Goal: Task Accomplishment & Management: Use online tool/utility

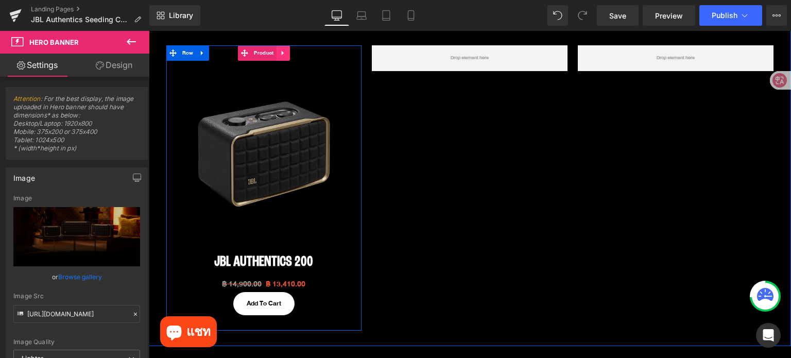
click at [279, 56] on icon at bounding box center [282, 53] width 7 height 8
click at [275, 53] on icon at bounding box center [276, 52] width 7 height 7
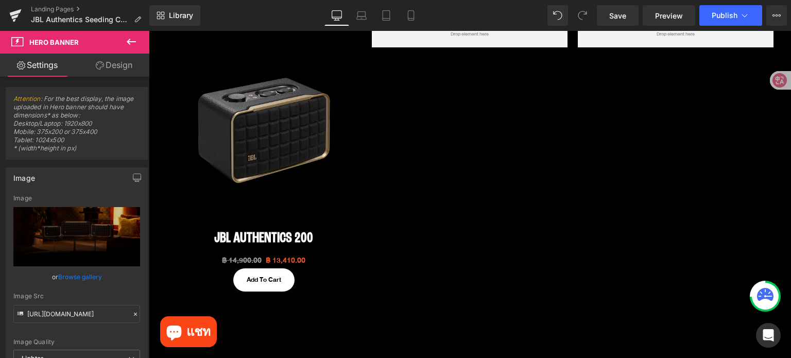
scroll to position [537, 0]
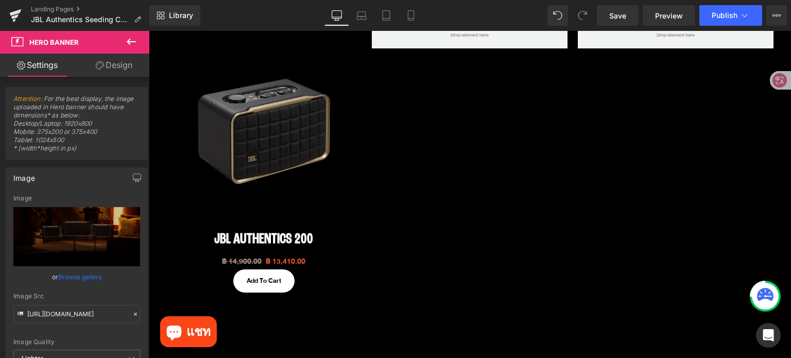
click at [253, 109] on img at bounding box center [263, 130] width 185 height 185
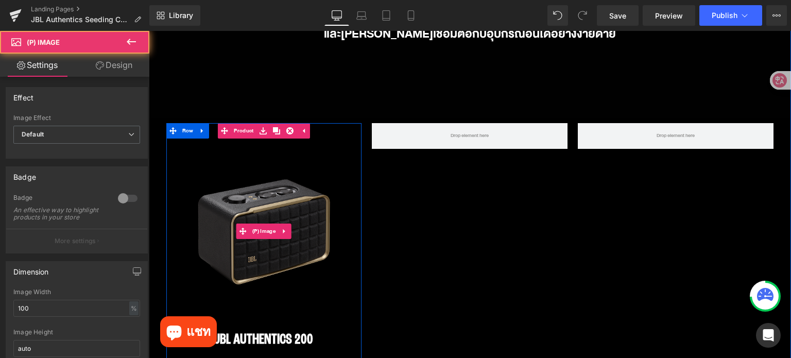
scroll to position [434, 0]
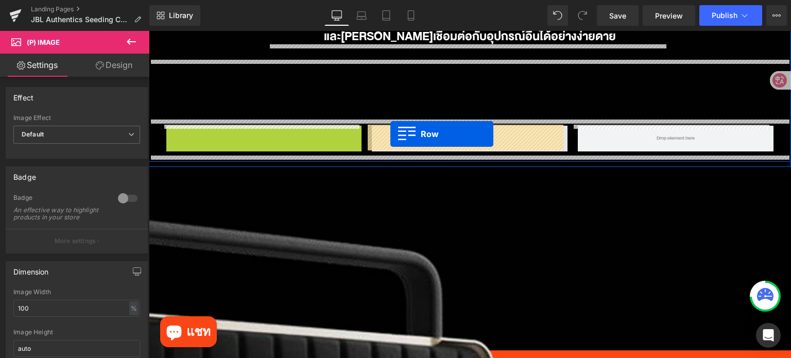
drag, startPoint x: 168, startPoint y: 137, endPoint x: 390, endPoint y: 134, distance: 221.9
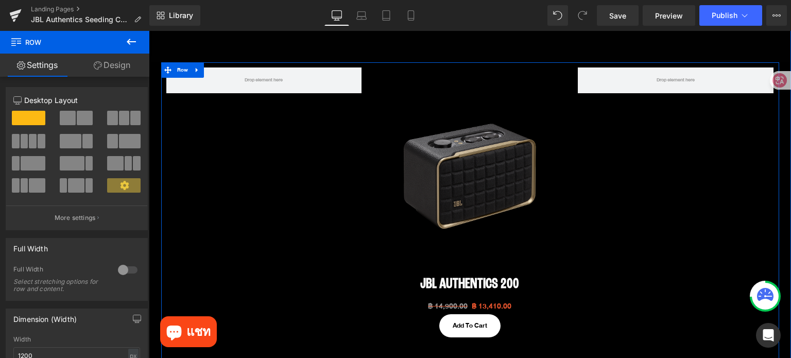
scroll to position [692, 0]
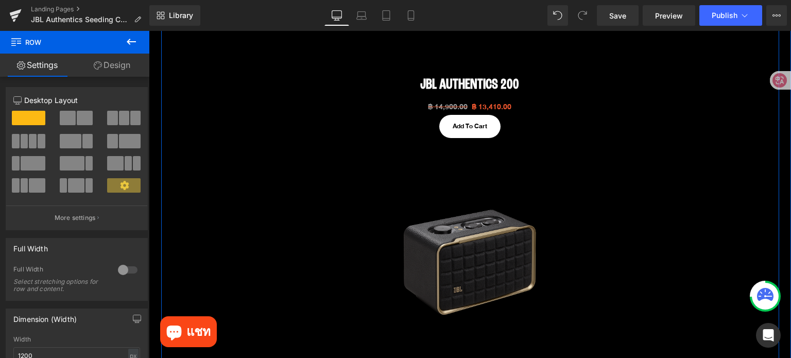
click at [459, 181] on img at bounding box center [469, 261] width 185 height 185
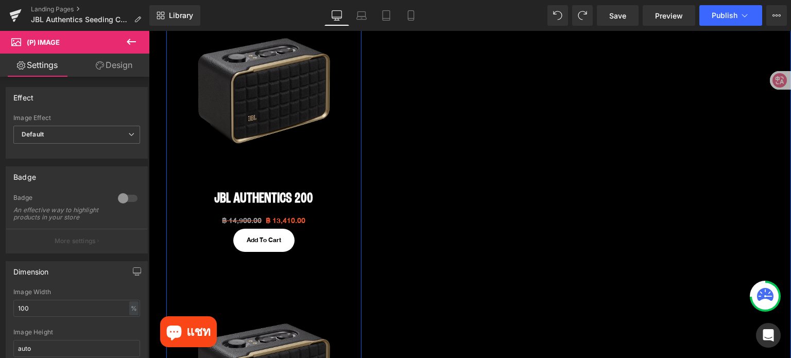
scroll to position [486, 0]
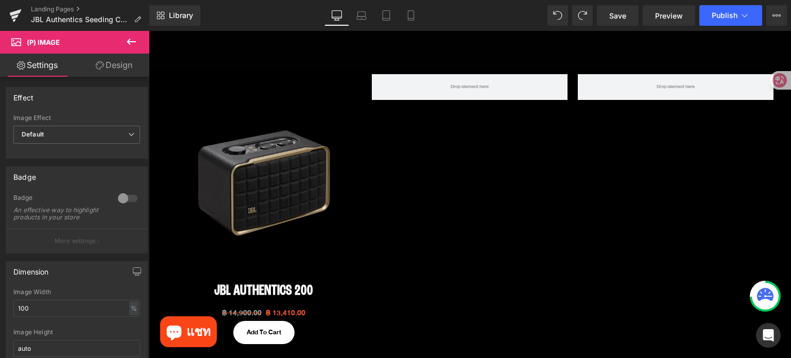
click at [129, 36] on icon at bounding box center [131, 42] width 12 height 12
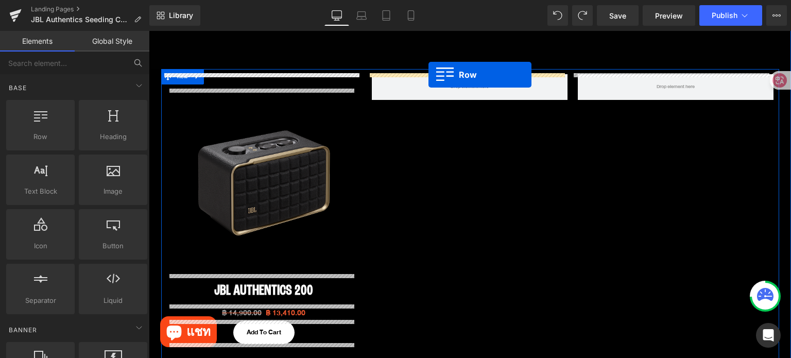
scroll to position [414, 0]
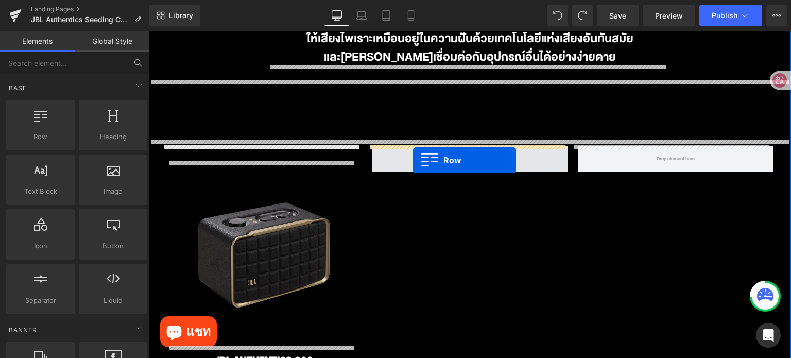
drag, startPoint x: 193, startPoint y: 160, endPoint x: 413, endPoint y: 160, distance: 220.3
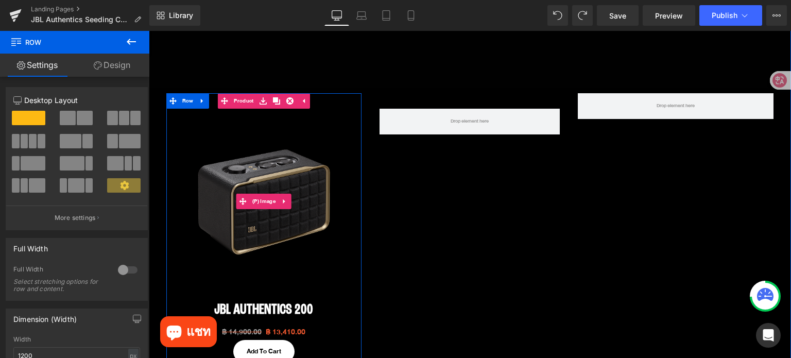
scroll to position [465, 0]
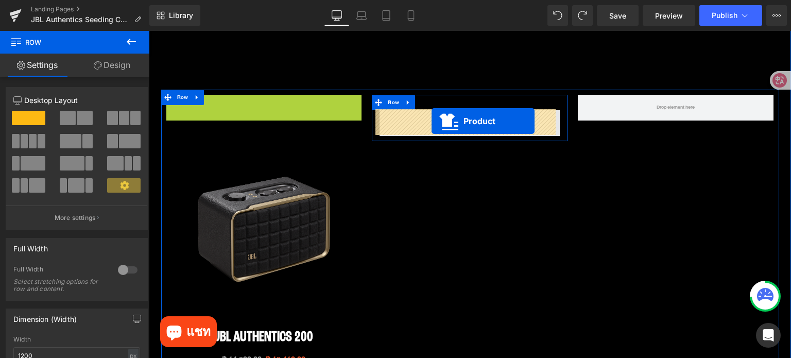
drag, startPoint x: 223, startPoint y: 104, endPoint x: 431, endPoint y: 121, distance: 208.6
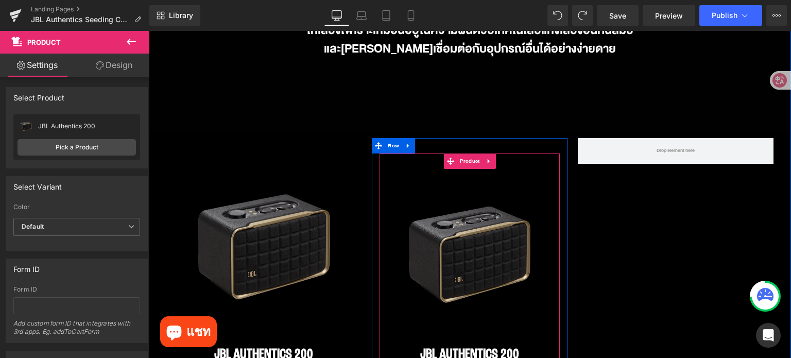
scroll to position [414, 0]
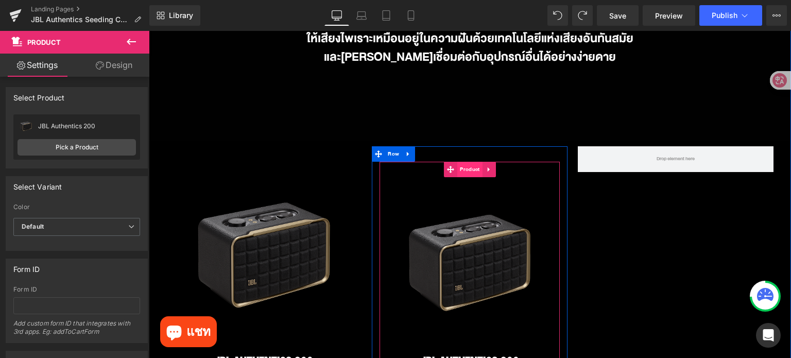
click at [463, 169] on span "Product" at bounding box center [469, 169] width 25 height 15
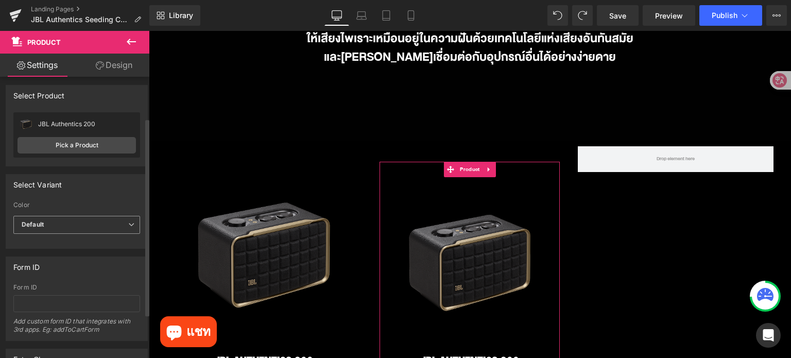
scroll to position [0, 0]
click at [97, 152] on link "Pick a Product" at bounding box center [77, 147] width 118 height 16
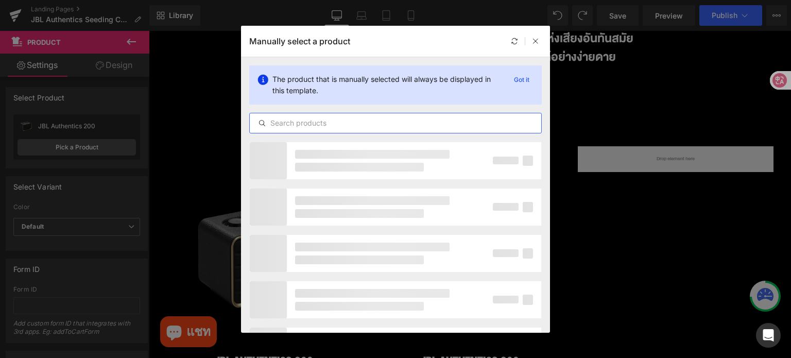
click at [382, 121] on input "text" at bounding box center [395, 123] width 291 height 12
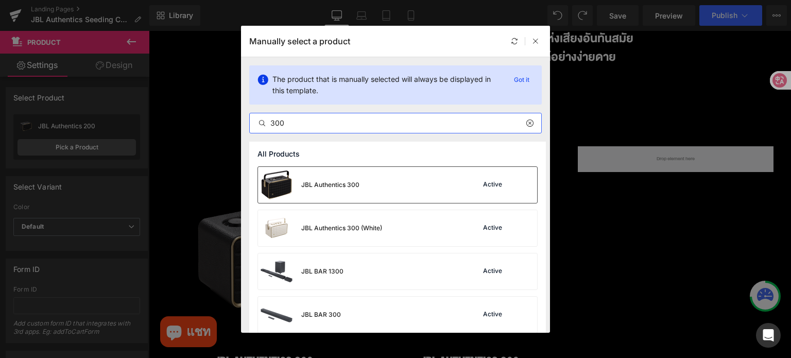
type input "300"
click at [409, 186] on div "JBL Authentics 300 Active" at bounding box center [397, 185] width 279 height 36
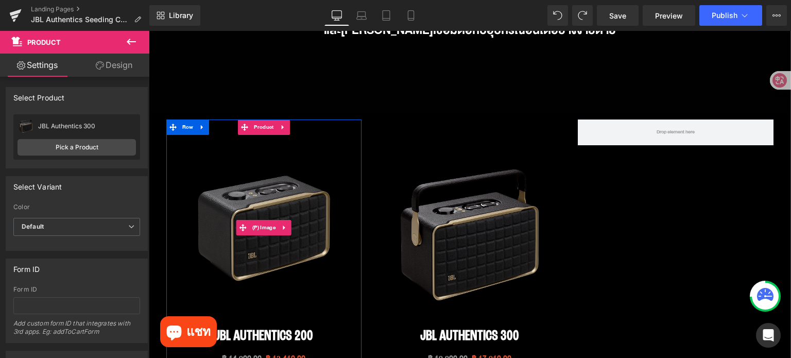
scroll to position [465, 0]
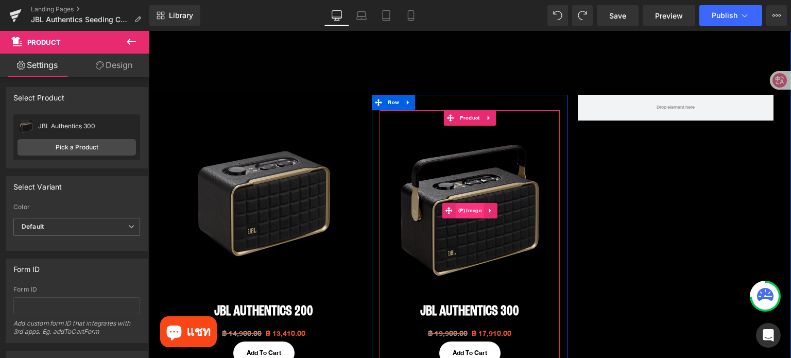
click at [471, 209] on span "(P) Image" at bounding box center [470, 210] width 28 height 15
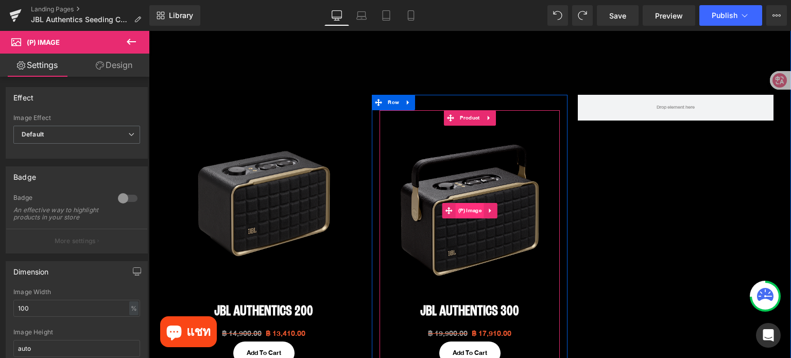
click at [469, 214] on span "(P) Image" at bounding box center [470, 210] width 28 height 15
click at [462, 215] on span "(P) Image" at bounding box center [470, 210] width 28 height 15
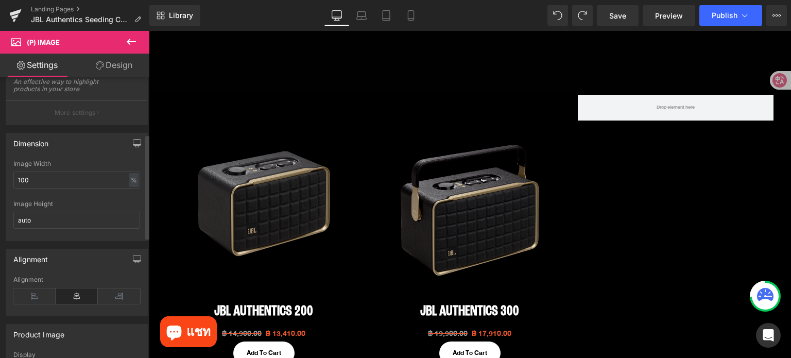
scroll to position [154, 0]
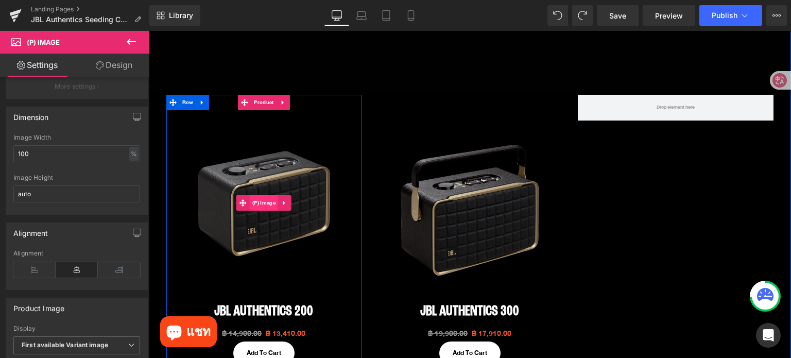
click at [255, 201] on span "(P) Image" at bounding box center [264, 202] width 28 height 15
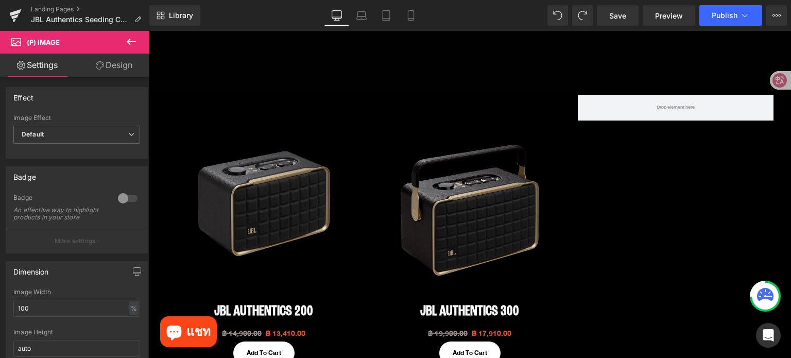
click at [128, 39] on icon at bounding box center [131, 42] width 12 height 12
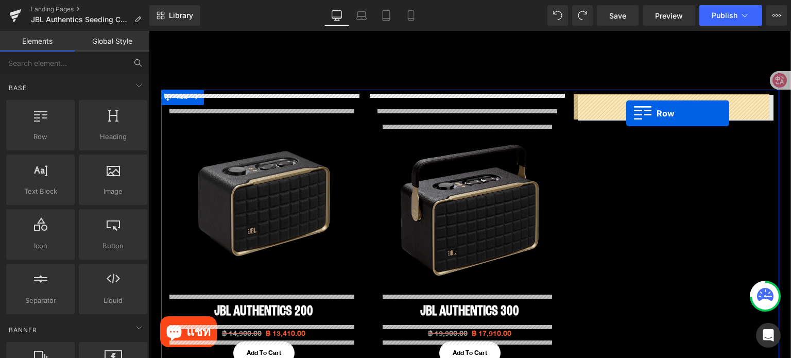
drag, startPoint x: 186, startPoint y: 160, endPoint x: 625, endPoint y: 113, distance: 441.6
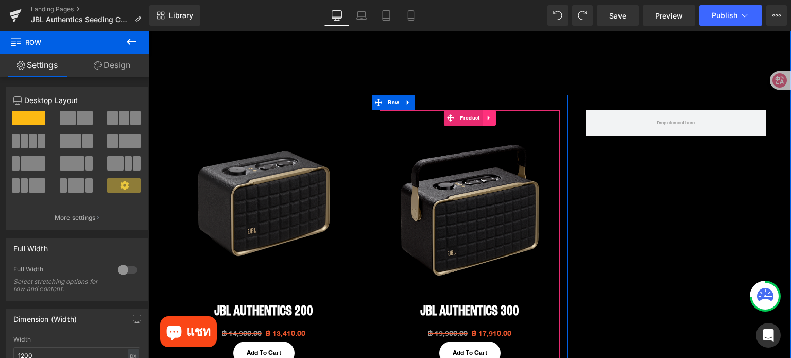
click at [486, 119] on icon at bounding box center [488, 118] width 7 height 8
click at [479, 118] on icon at bounding box center [482, 117] width 7 height 7
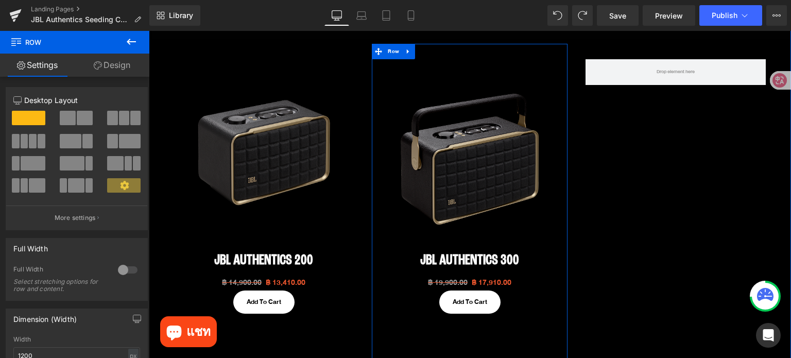
scroll to position [414, 0]
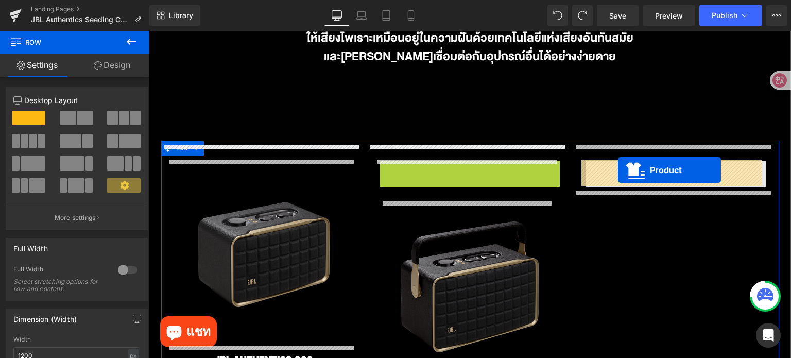
drag, startPoint x: 427, startPoint y: 171, endPoint x: 618, endPoint y: 170, distance: 190.5
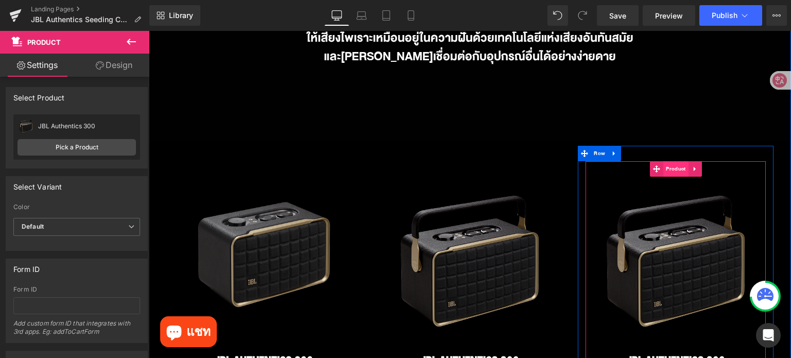
click at [675, 170] on span "Product" at bounding box center [675, 168] width 25 height 15
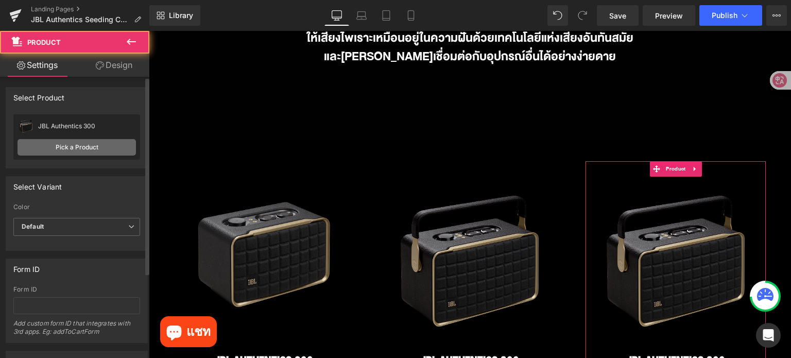
click at [90, 149] on link "Pick a Product" at bounding box center [77, 147] width 118 height 16
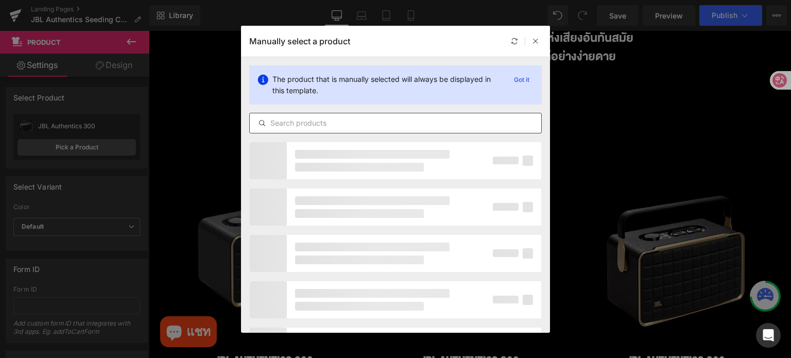
click at [375, 121] on input "text" at bounding box center [395, 123] width 291 height 12
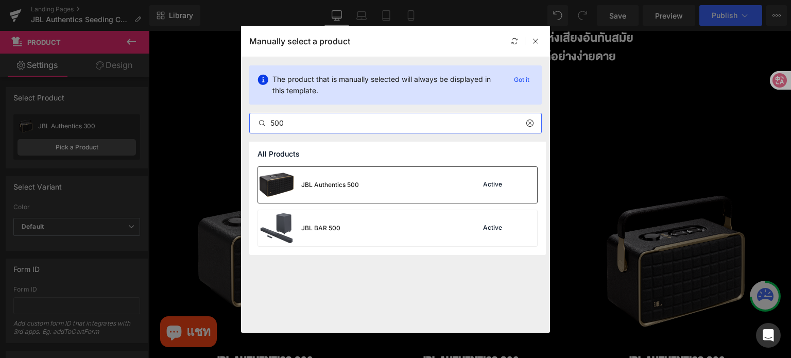
type input "500"
click at [387, 188] on div "JBL Authentics 500 Active" at bounding box center [397, 185] width 279 height 36
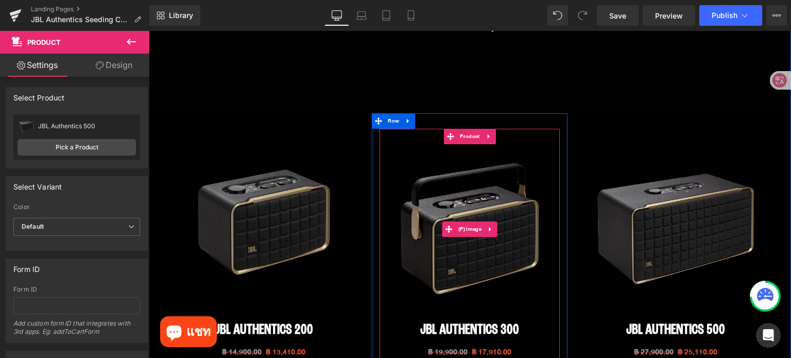
scroll to position [363, 0]
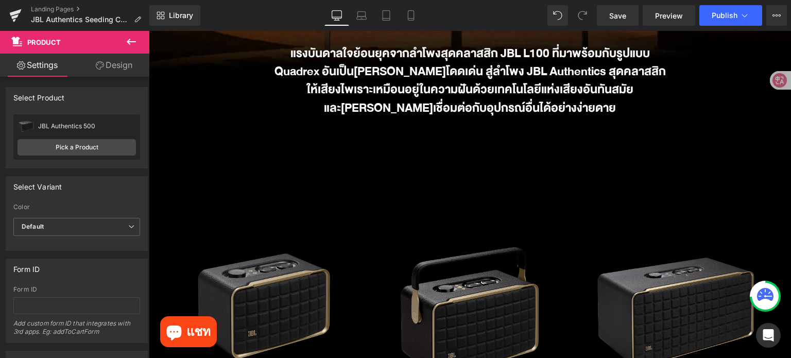
click at [133, 39] on icon at bounding box center [131, 42] width 12 height 12
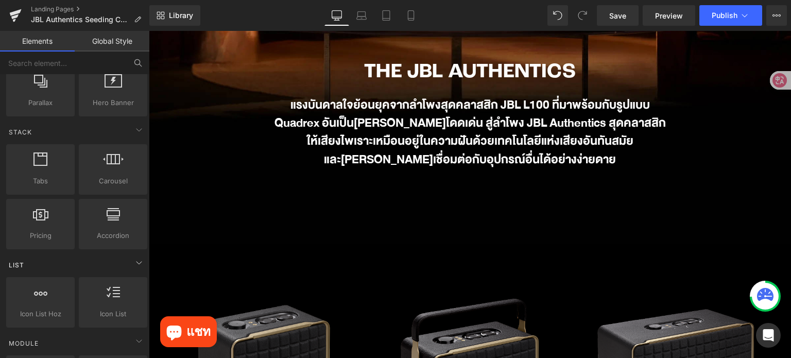
scroll to position [309, 0]
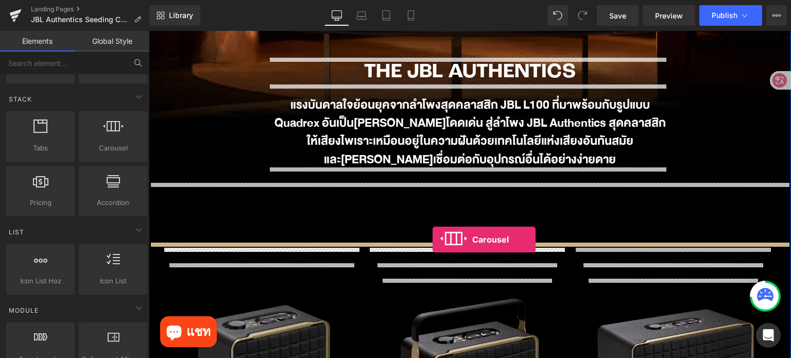
drag, startPoint x: 252, startPoint y: 163, endPoint x: 432, endPoint y: 240, distance: 196.0
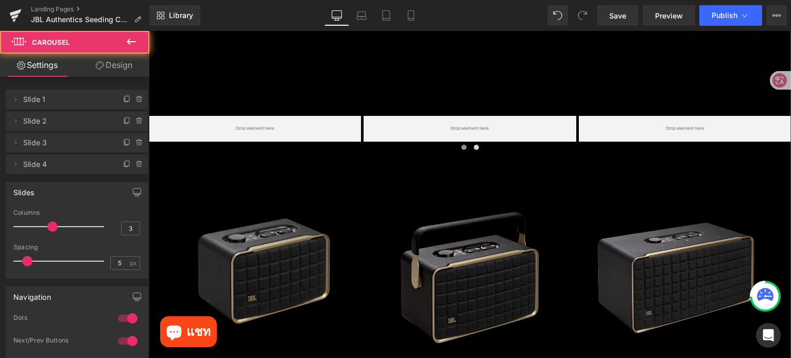
scroll to position [466, 0]
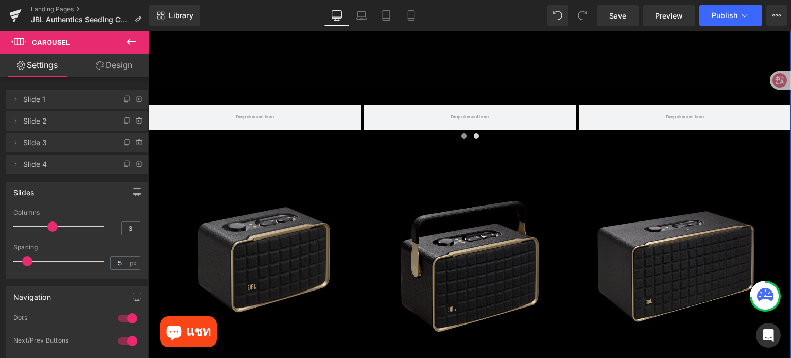
click at [275, 253] on div "Sale Off (P) Image" at bounding box center [263, 258] width 185 height 185
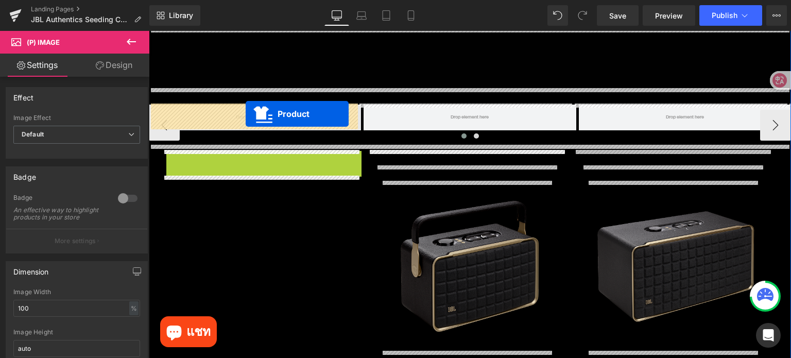
drag, startPoint x: 243, startPoint y: 159, endPoint x: 246, endPoint y: 114, distance: 44.8
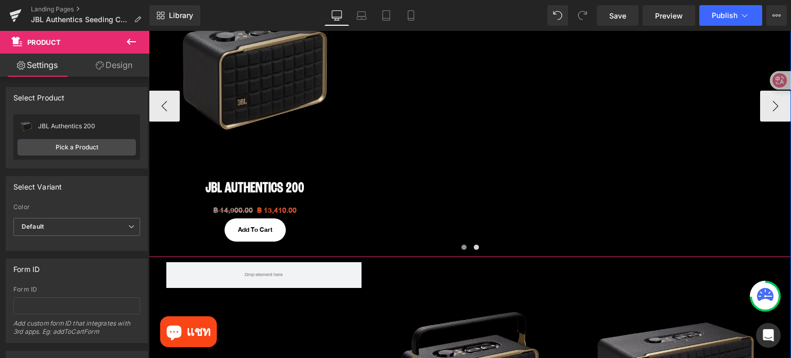
scroll to position [620, 0]
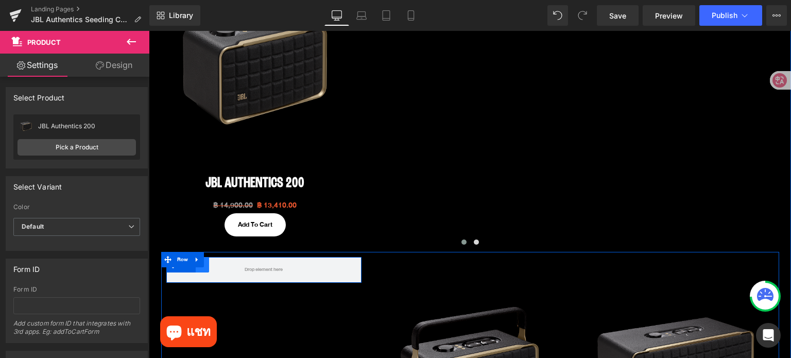
click at [201, 268] on link at bounding box center [202, 264] width 13 height 15
click at [229, 270] on link at bounding box center [228, 264] width 13 height 15
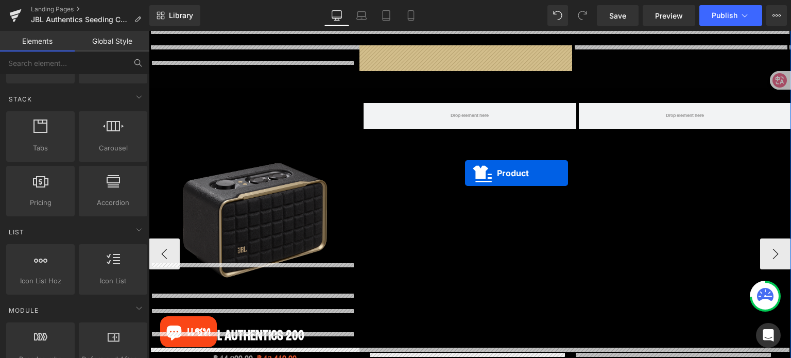
scroll to position [466, 0]
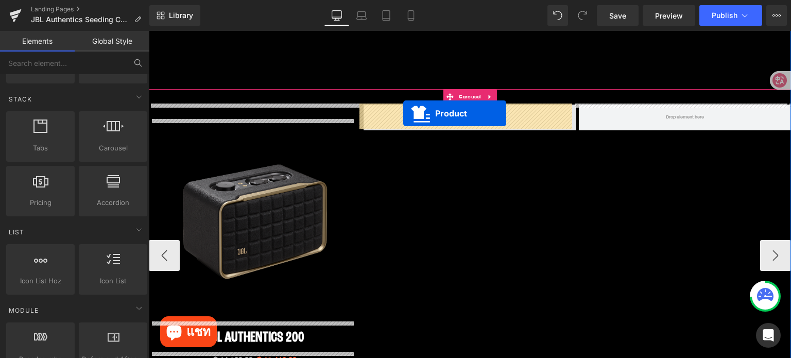
drag, startPoint x: 458, startPoint y: 216, endPoint x: 403, endPoint y: 114, distance: 115.6
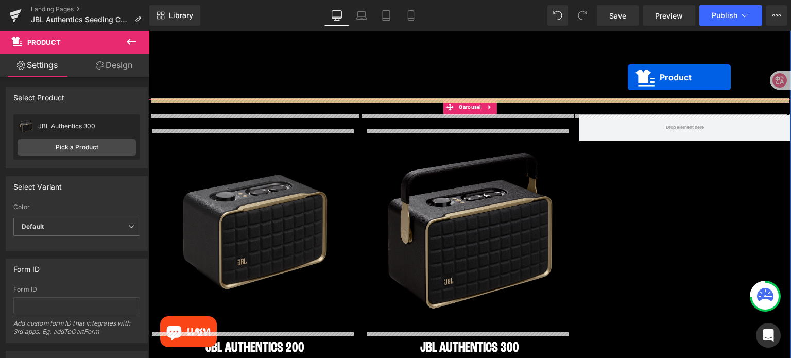
scroll to position [435, 0]
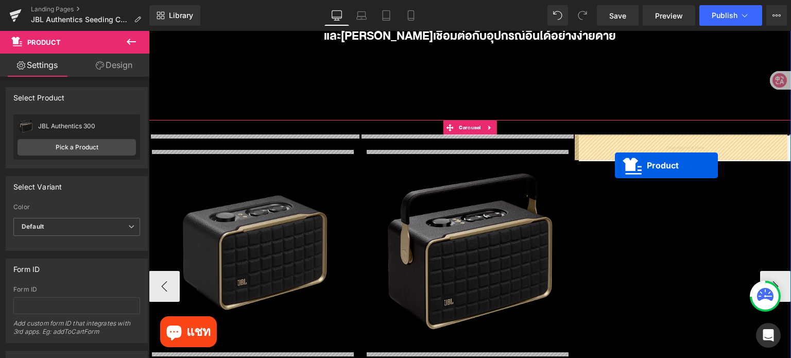
drag, startPoint x: 653, startPoint y: 228, endPoint x: 615, endPoint y: 166, distance: 73.0
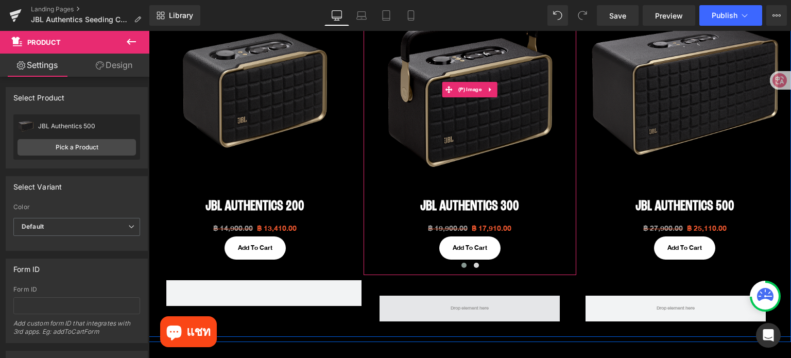
scroll to position [641, 0]
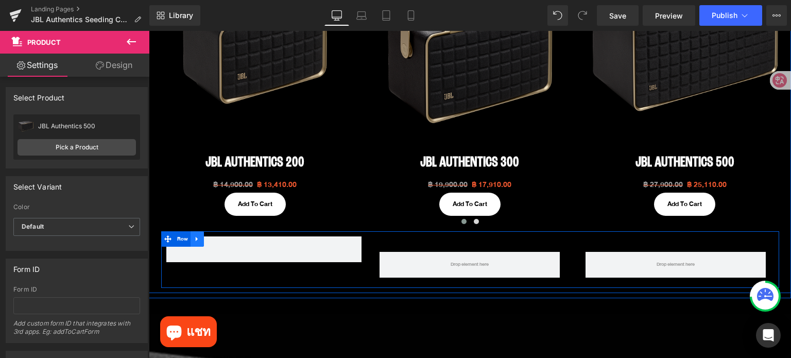
click at [196, 240] on icon at bounding box center [197, 239] width 7 height 8
click at [220, 238] on icon at bounding box center [223, 239] width 7 height 8
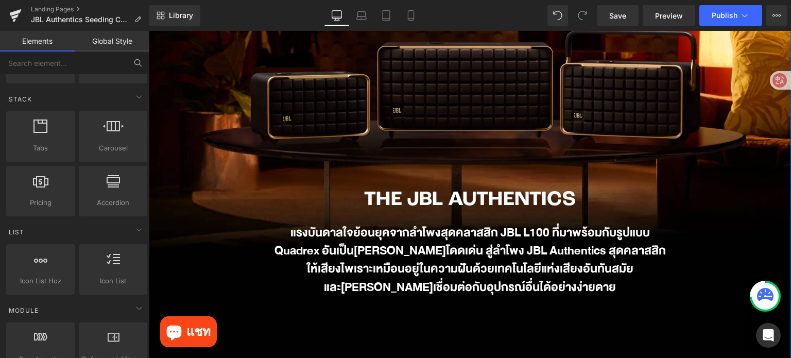
scroll to position [0, 0]
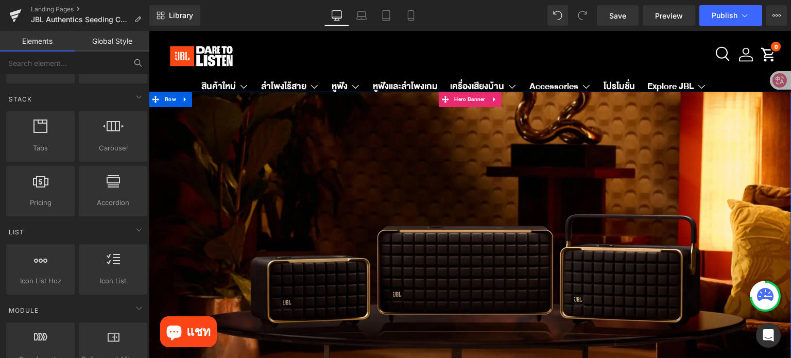
click at [544, 238] on span "THE JBL AUTHENTICS Heading แรงบันดาลใจย้อนยุคจากลำโพงสุดคลาสสิก JBL L100 ที่มาพ…" at bounding box center [470, 319] width 642 height 352
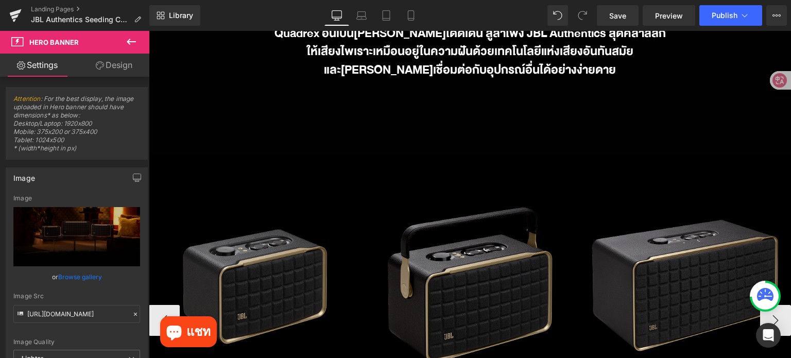
scroll to position [360, 0]
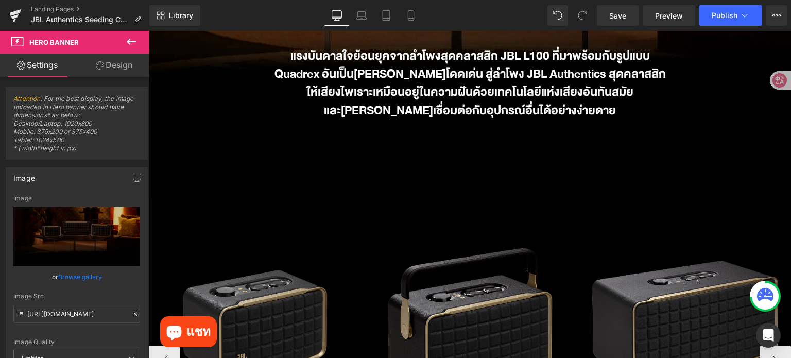
click at [673, 308] on img at bounding box center [685, 326] width 202 height 202
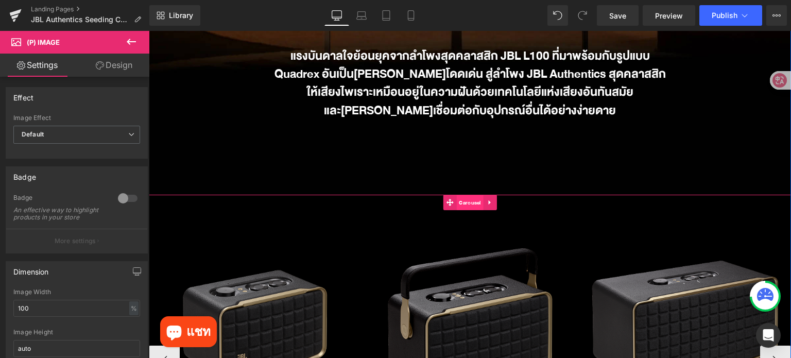
click at [468, 203] on span "Carousel" at bounding box center [469, 202] width 27 height 15
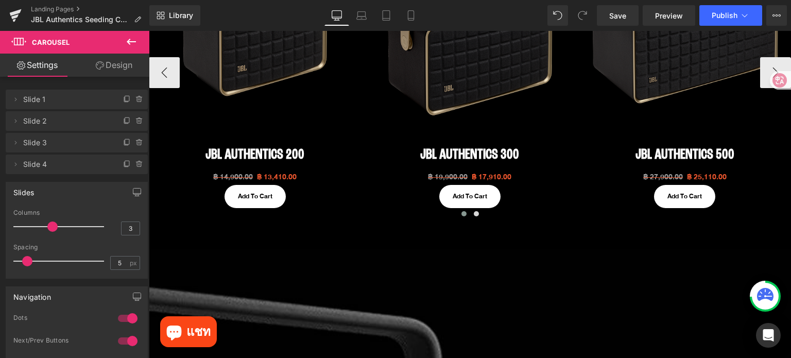
scroll to position [669, 0]
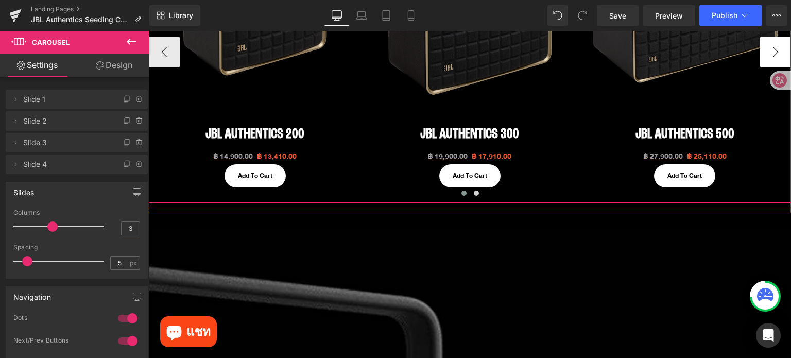
click at [760, 53] on button "›" at bounding box center [775, 52] width 31 height 31
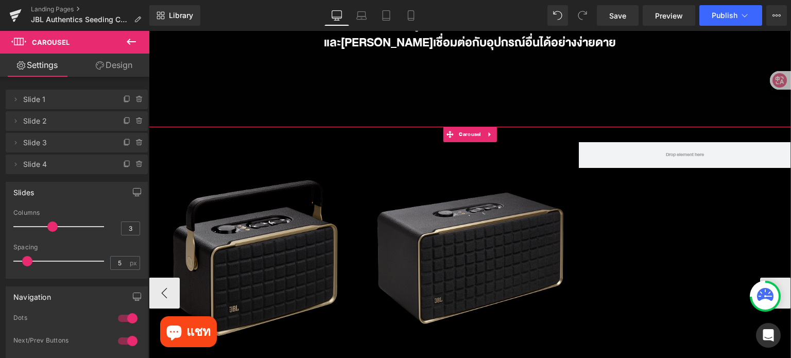
scroll to position [412, 0]
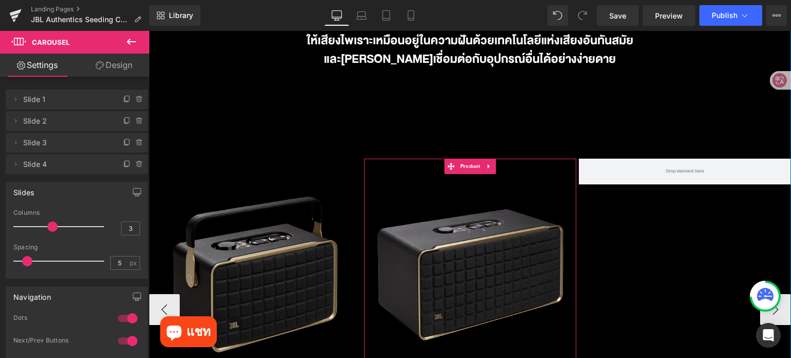
click at [486, 170] on icon at bounding box center [488, 167] width 7 height 8
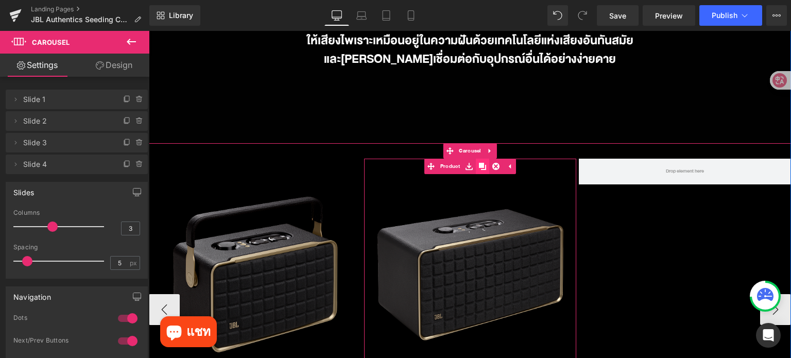
click at [480, 168] on icon at bounding box center [482, 167] width 7 height 8
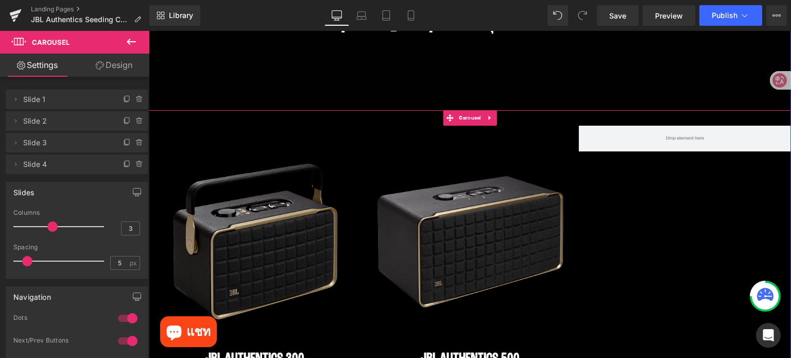
scroll to position [440, 0]
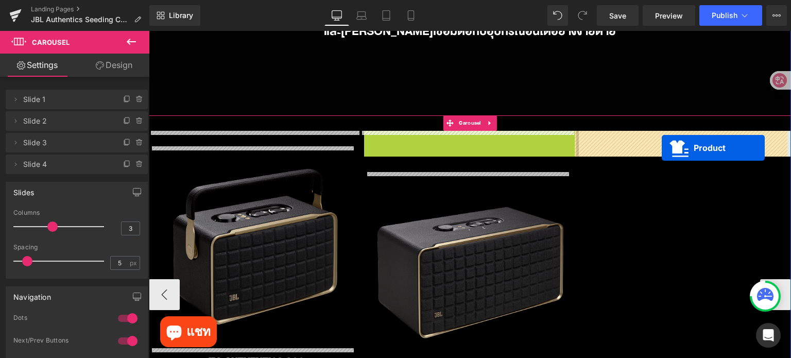
drag, startPoint x: 427, startPoint y: 137, endPoint x: 661, endPoint y: 148, distance: 235.0
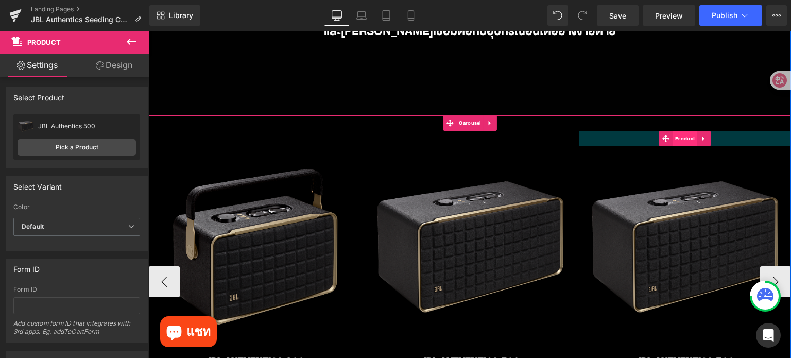
click at [683, 144] on span "Product" at bounding box center [684, 138] width 25 height 15
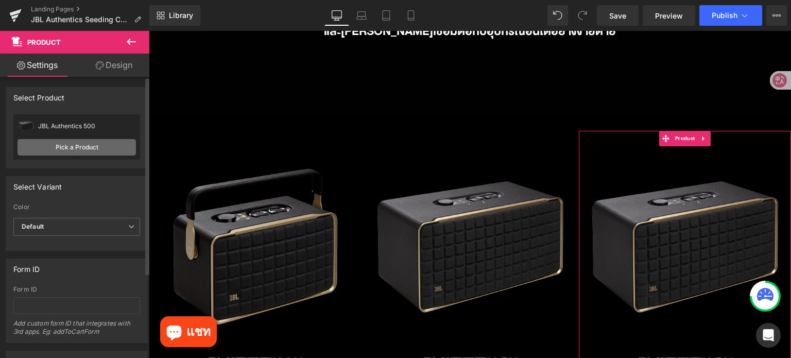
click at [81, 148] on link "Pick a Product" at bounding box center [77, 147] width 118 height 16
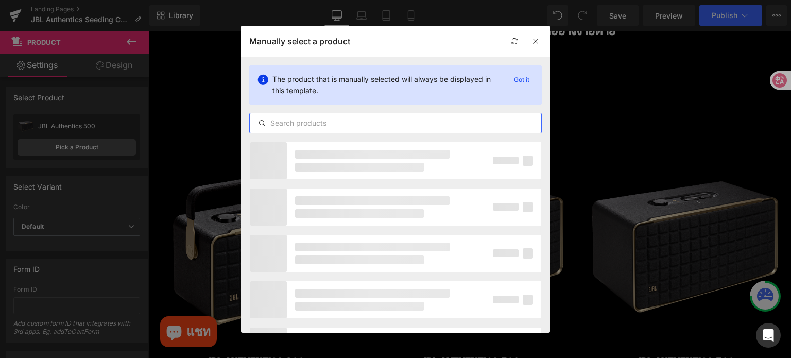
click at [449, 118] on input "text" at bounding box center [395, 123] width 291 height 12
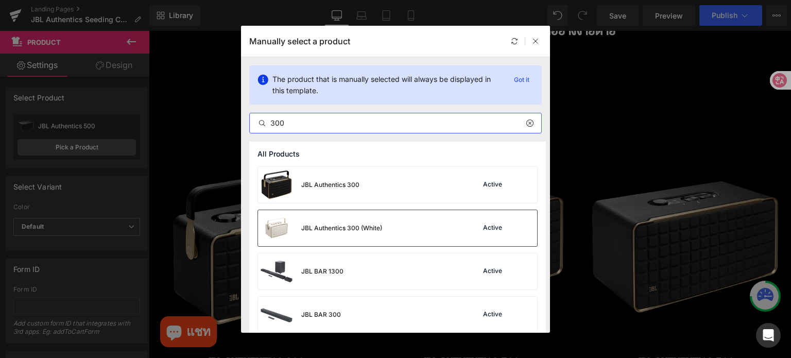
type input "300"
click at [426, 232] on div "JBL Authentics 300 (White) Active" at bounding box center [397, 228] width 279 height 36
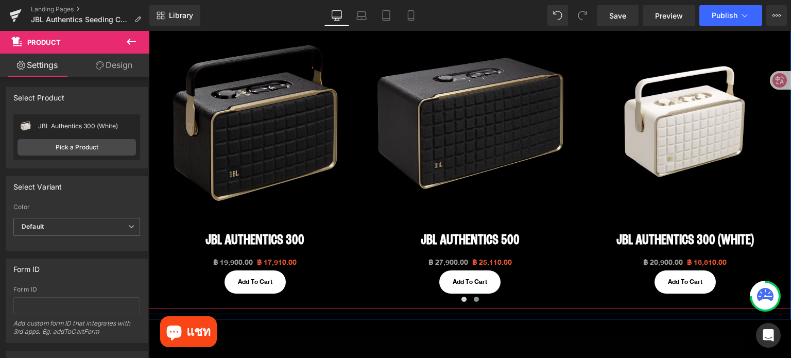
scroll to position [543, 0]
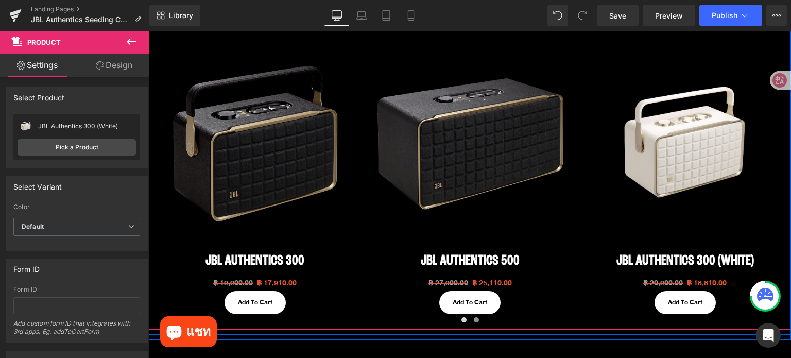
click at [149, 176] on button "‹" at bounding box center [133, 178] width 31 height 31
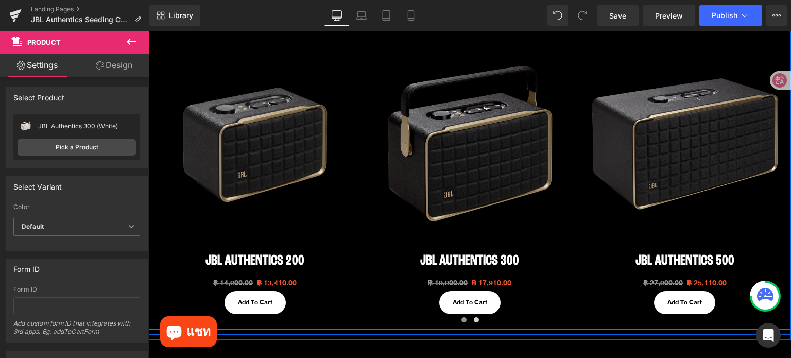
click at [149, 176] on button "‹" at bounding box center [133, 178] width 31 height 31
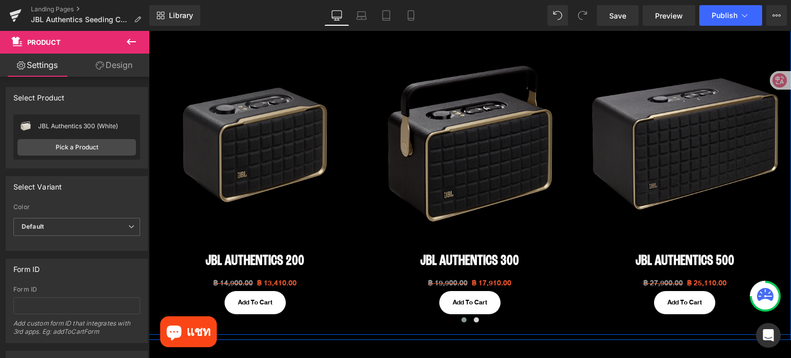
click at [790, 183] on button "›" at bounding box center [806, 178] width 31 height 31
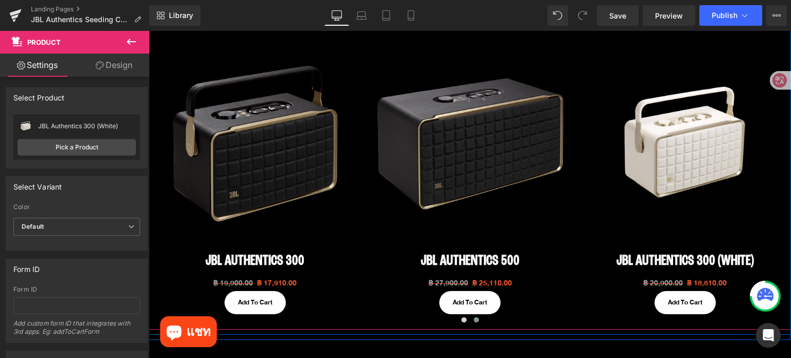
click at [790, 183] on button "›" at bounding box center [806, 178] width 31 height 31
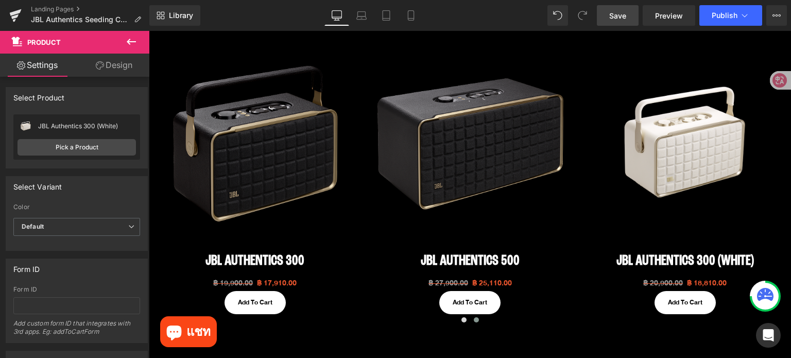
drag, startPoint x: 626, startPoint y: 20, endPoint x: 496, endPoint y: 196, distance: 218.9
click at [626, 20] on span "Save" at bounding box center [617, 15] width 17 height 11
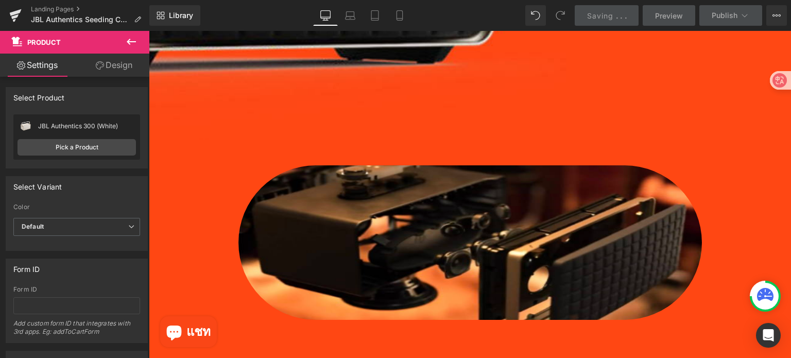
scroll to position [1212, 0]
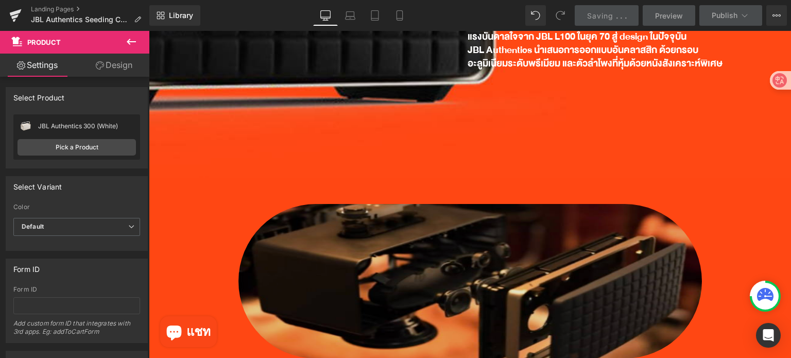
click at [311, 205] on div "Image" at bounding box center [470, 281] width 642 height 154
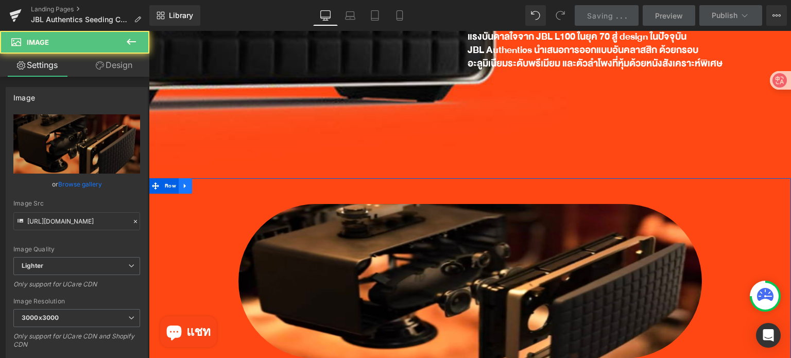
click at [182, 185] on icon at bounding box center [185, 186] width 7 height 8
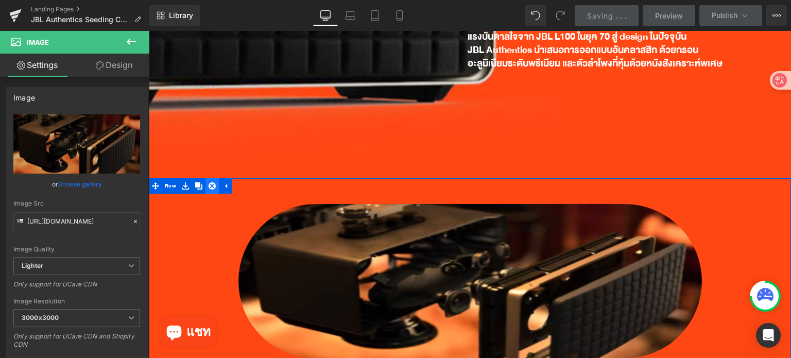
click at [208, 186] on icon at bounding box center [211, 185] width 7 height 7
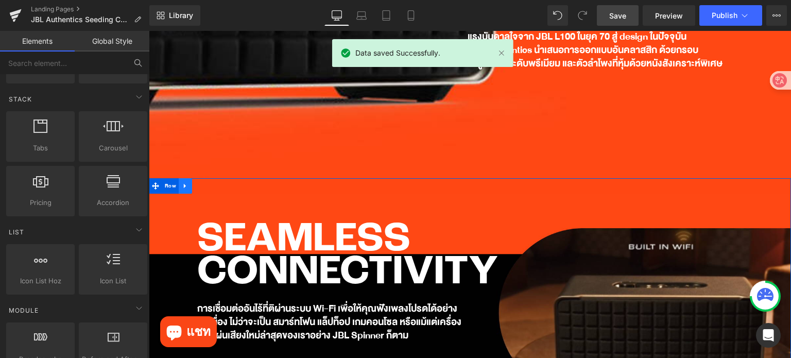
click at [182, 187] on icon at bounding box center [185, 186] width 7 height 8
click at [208, 187] on icon at bounding box center [211, 185] width 7 height 7
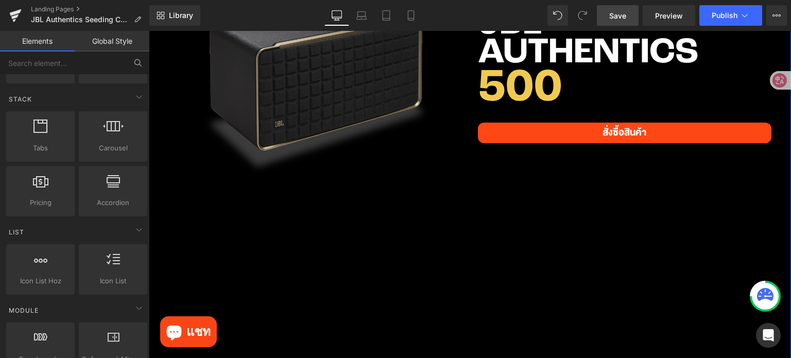
scroll to position [1572, 0]
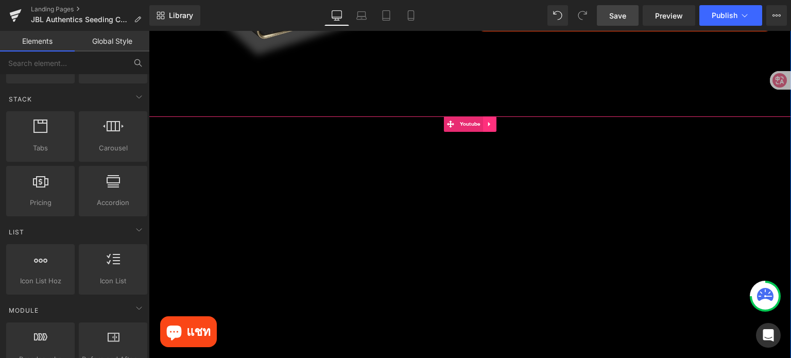
click at [486, 126] on icon at bounding box center [489, 124] width 7 height 8
click at [493, 127] on icon at bounding box center [496, 123] width 7 height 7
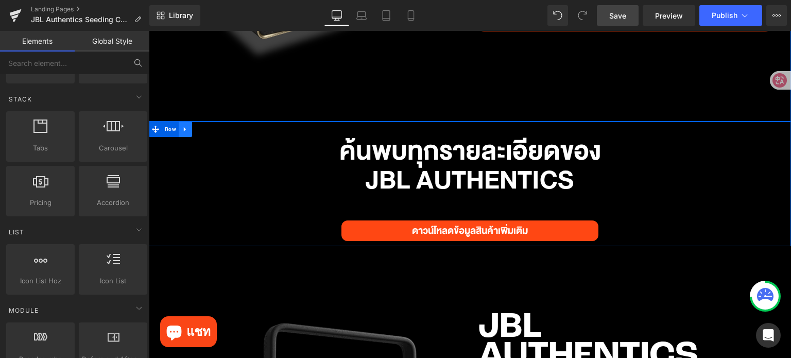
click at [182, 130] on icon at bounding box center [185, 130] width 7 height 8
click at [208, 130] on icon at bounding box center [211, 129] width 7 height 7
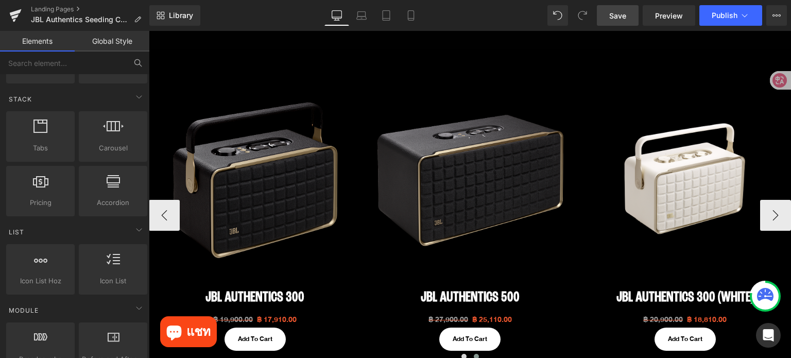
scroll to position [491, 0]
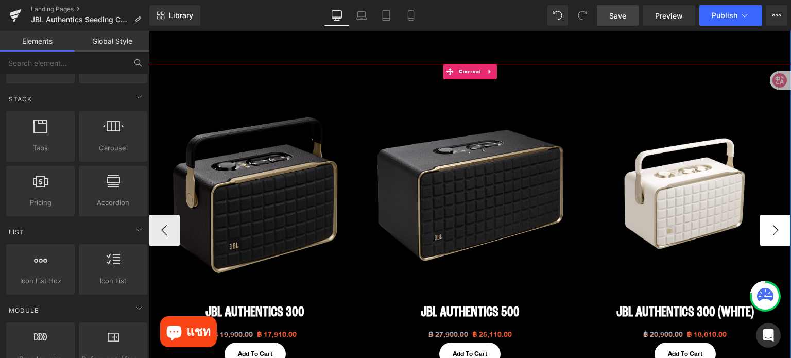
click at [768, 232] on button "›" at bounding box center [775, 230] width 31 height 31
click at [169, 225] on button "‹" at bounding box center [164, 230] width 31 height 31
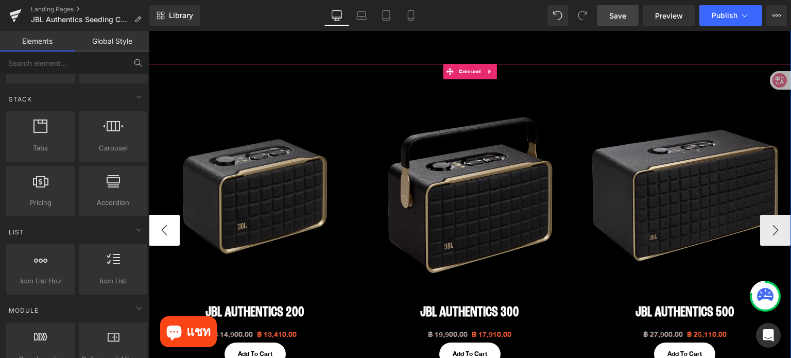
click at [169, 225] on button "‹" at bounding box center [164, 230] width 31 height 31
click at [768, 231] on button "›" at bounding box center [775, 230] width 31 height 31
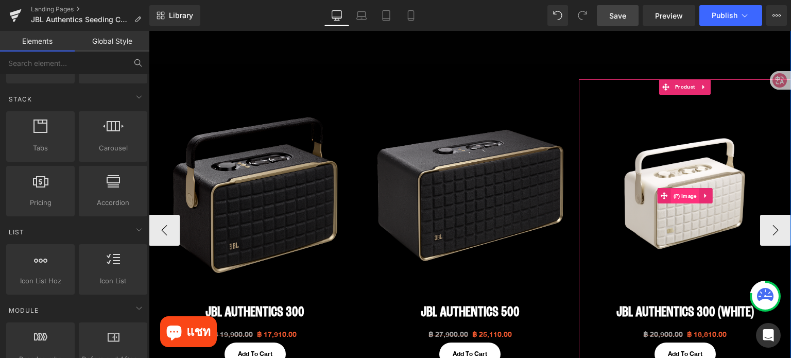
click at [682, 195] on span "(P) Image" at bounding box center [685, 195] width 28 height 15
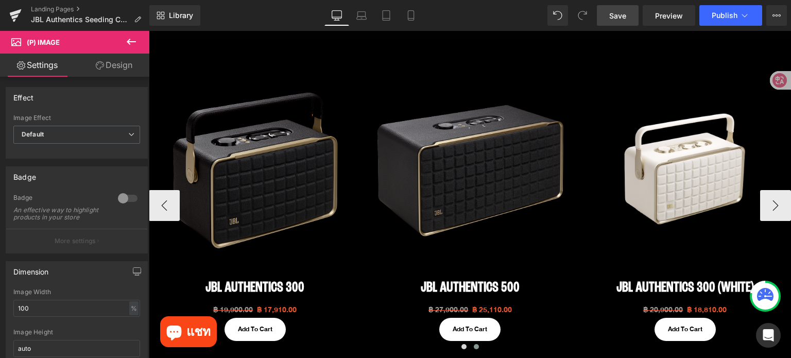
scroll to position [515, 0]
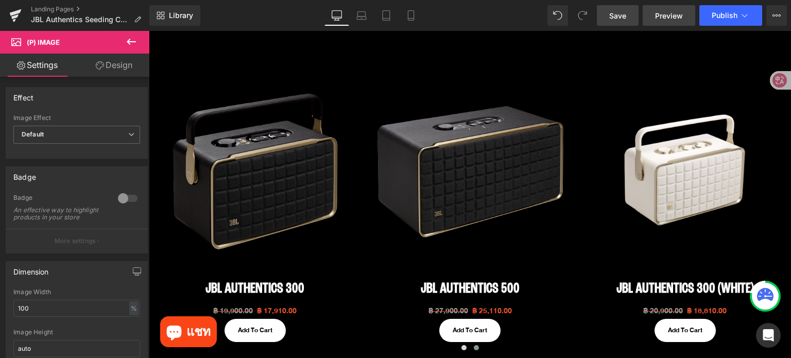
click at [670, 20] on span "Preview" at bounding box center [669, 15] width 28 height 11
